Goal: Find specific page/section: Find specific page/section

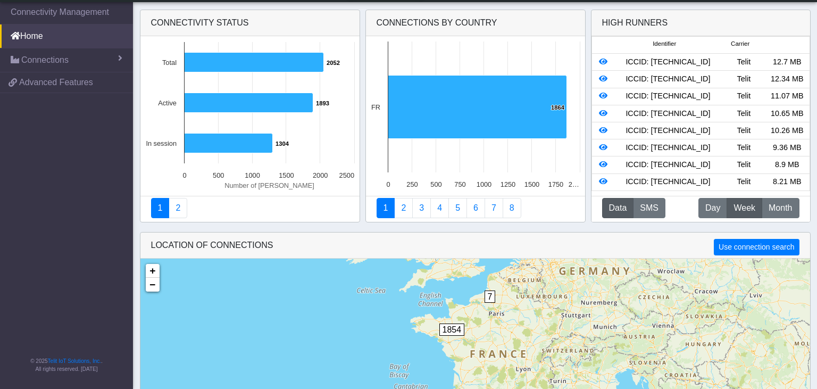
scroll to position [61, 0]
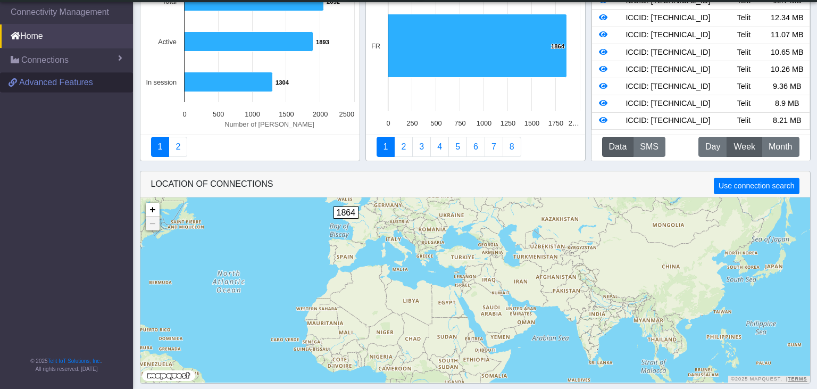
click at [61, 81] on span "Advanced Features" at bounding box center [56, 82] width 74 height 13
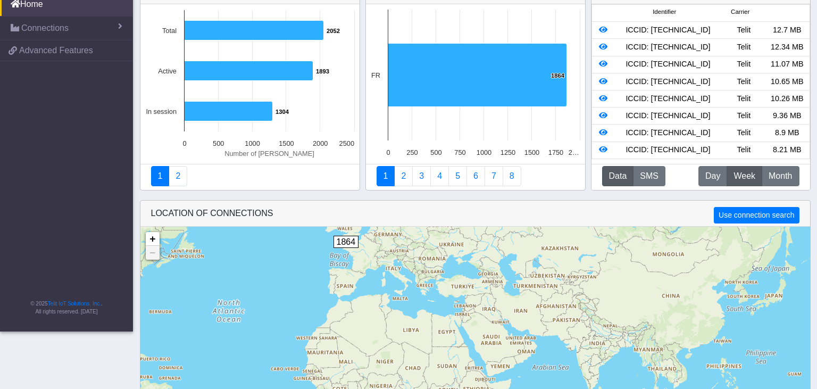
scroll to position [0, 0]
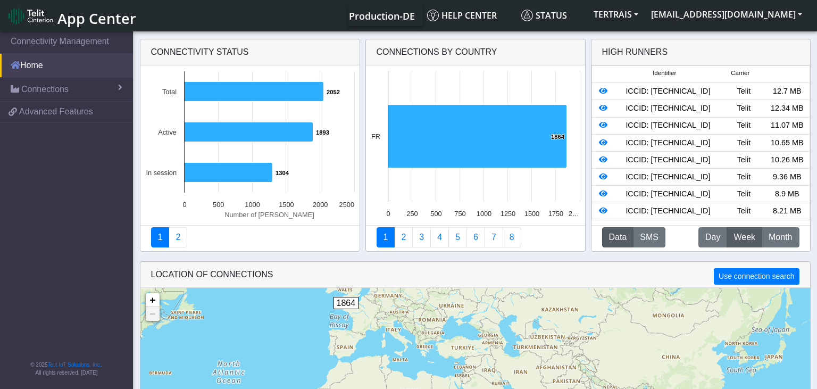
click at [30, 63] on link "Home" at bounding box center [66, 65] width 133 height 23
click at [51, 91] on span "Connections" at bounding box center [44, 89] width 47 height 13
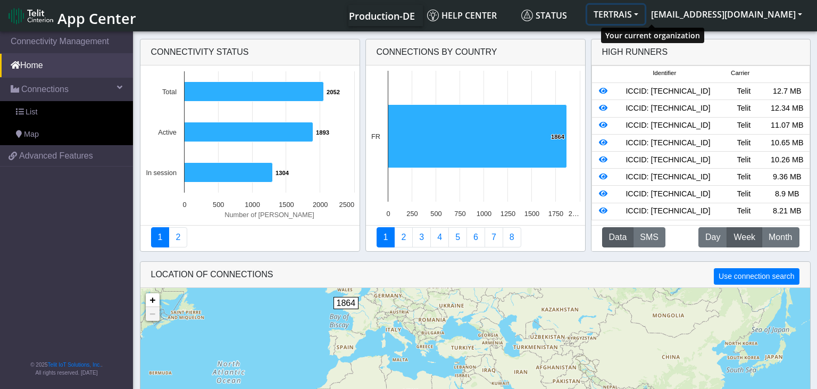
click at [644, 19] on button "TERTRAIS" at bounding box center [615, 14] width 57 height 19
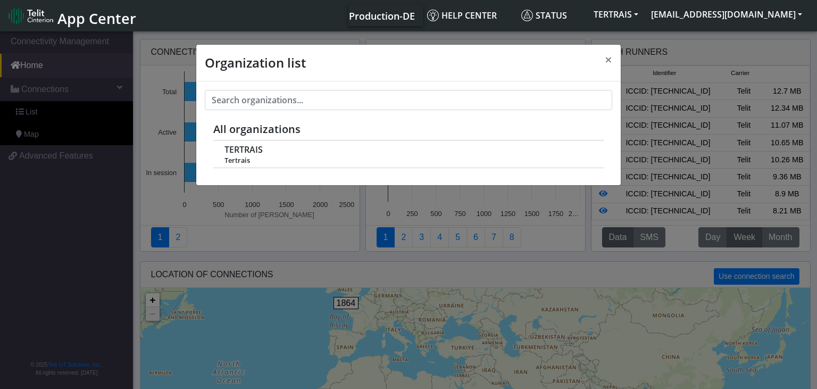
click at [143, 256] on div "Organization list × All organizations TERTRAIS Tertrais" at bounding box center [408, 210] width 817 height 363
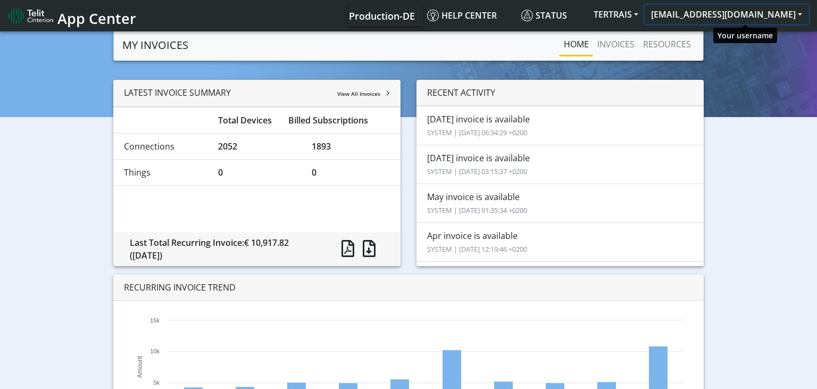
click at [745, 18] on button "[EMAIL_ADDRESS][DOMAIN_NAME]" at bounding box center [726, 14] width 164 height 19
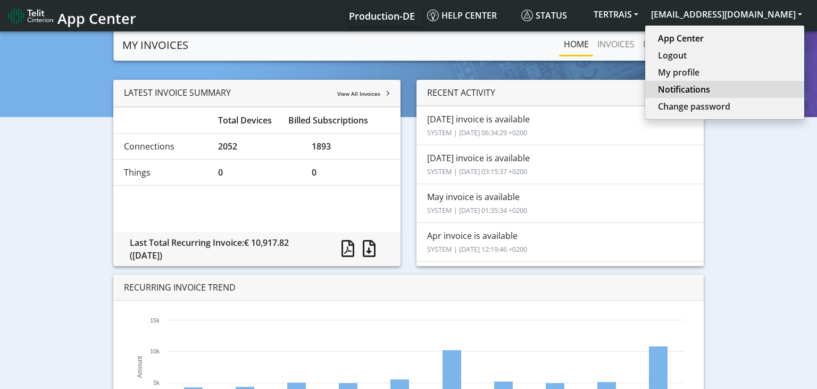
click at [719, 88] on link "Notifications" at bounding box center [724, 89] width 133 height 13
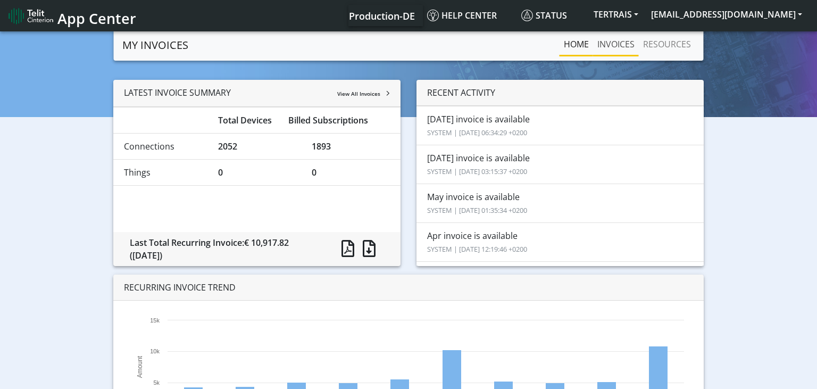
click at [623, 46] on link "INVOICES" at bounding box center [616, 43] width 46 height 21
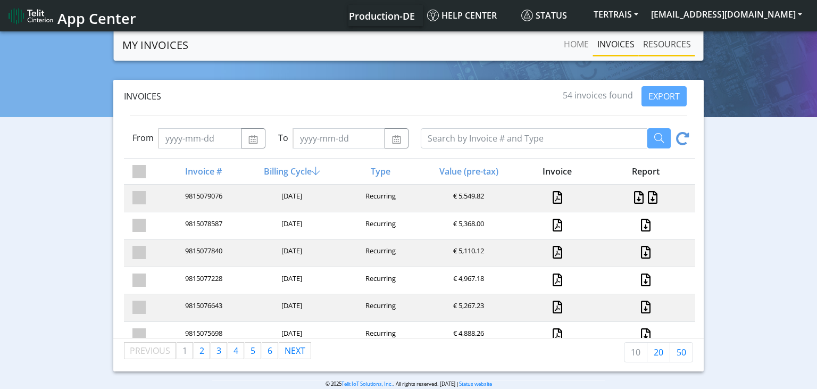
click at [660, 44] on link "RESOURCES" at bounding box center [667, 43] width 56 height 21
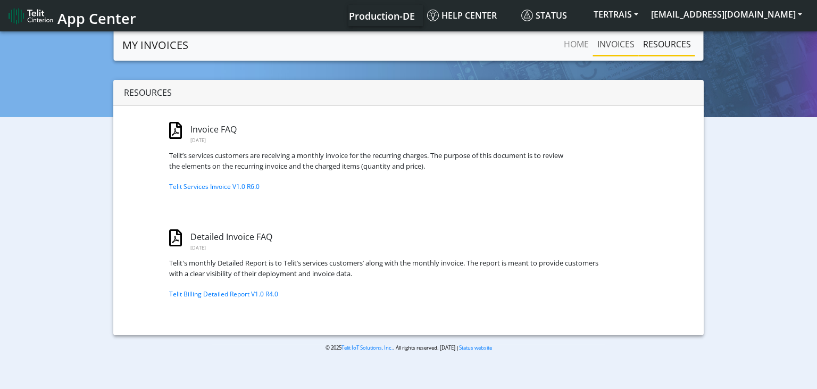
click at [625, 43] on link "INVOICES" at bounding box center [616, 43] width 46 height 21
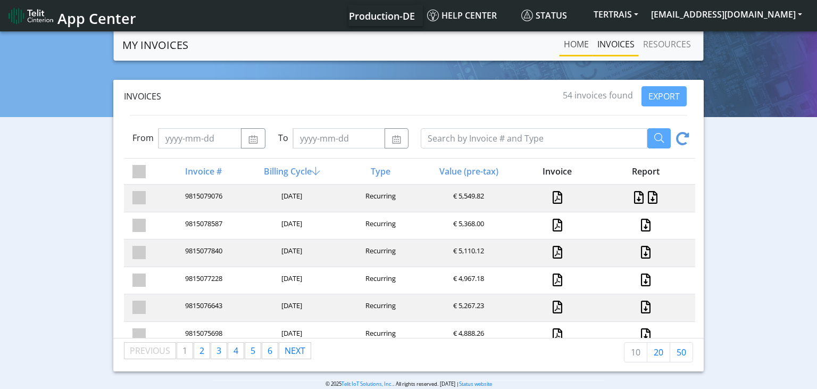
click at [569, 42] on link "Home" at bounding box center [575, 43] width 33 height 21
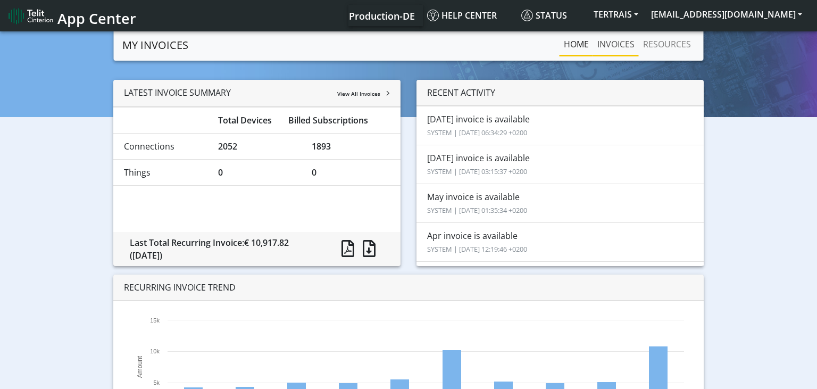
click at [632, 39] on link "INVOICES" at bounding box center [616, 43] width 46 height 21
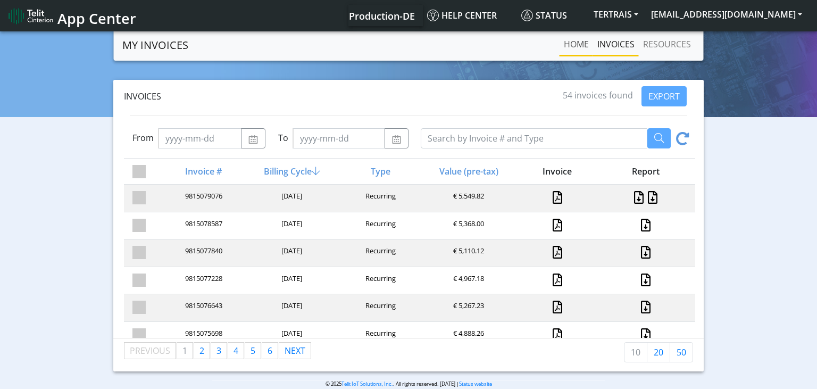
click at [576, 46] on link "Home" at bounding box center [575, 43] width 33 height 21
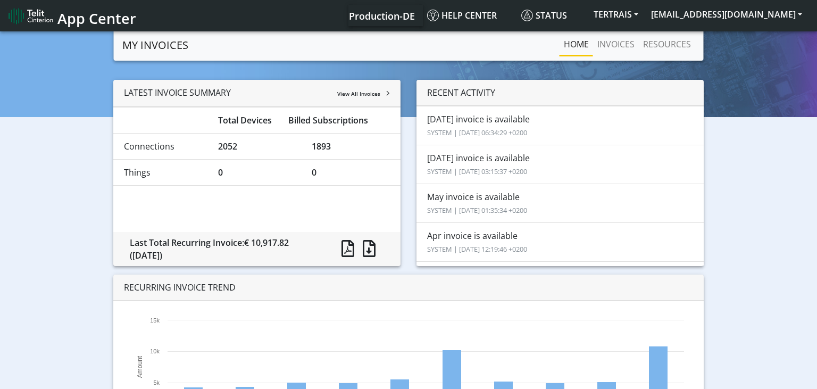
scroll to position [84, 0]
